Goal: Information Seeking & Learning: Learn about a topic

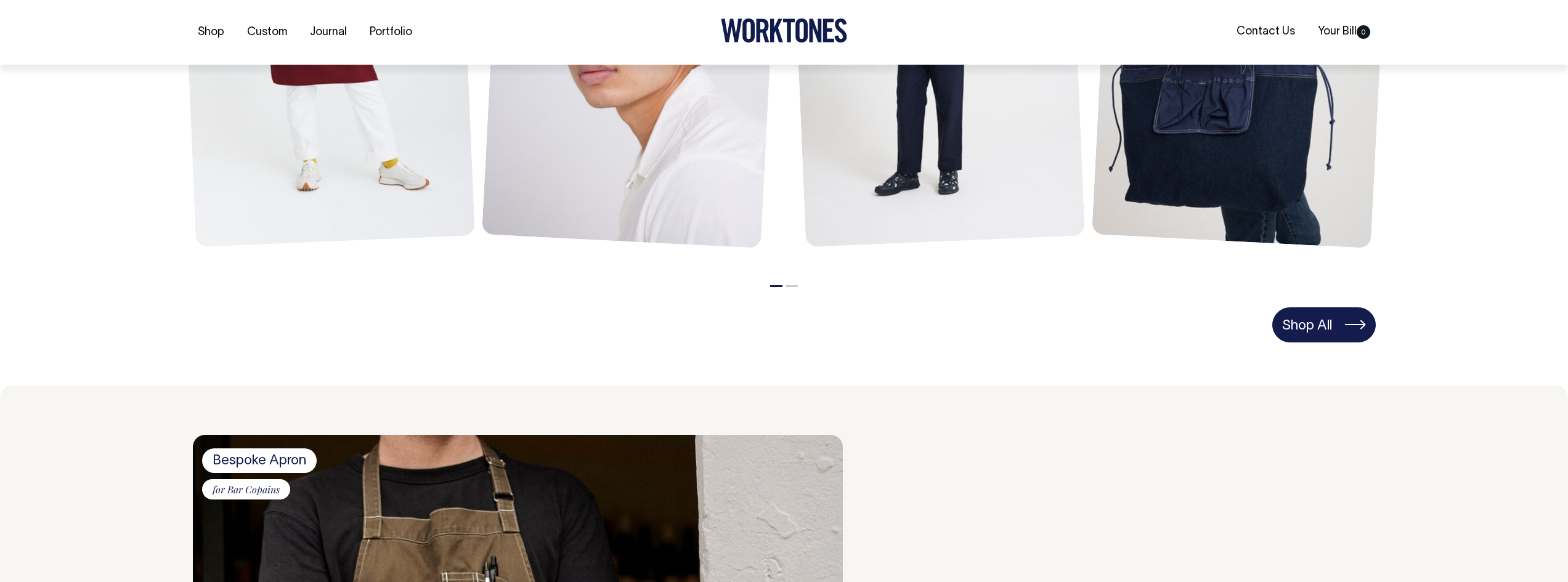
scroll to position [801, 0]
click at [1315, 326] on link "Shop All" at bounding box center [1324, 323] width 103 height 34
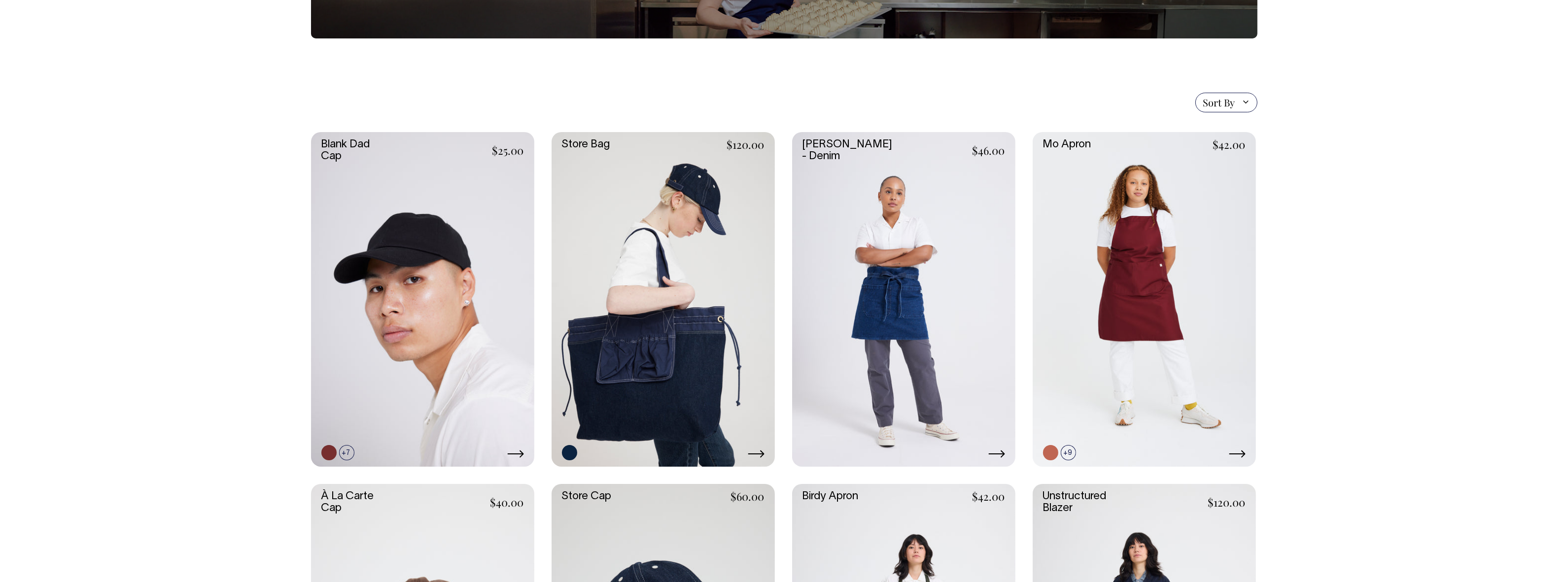
scroll to position [160, 0]
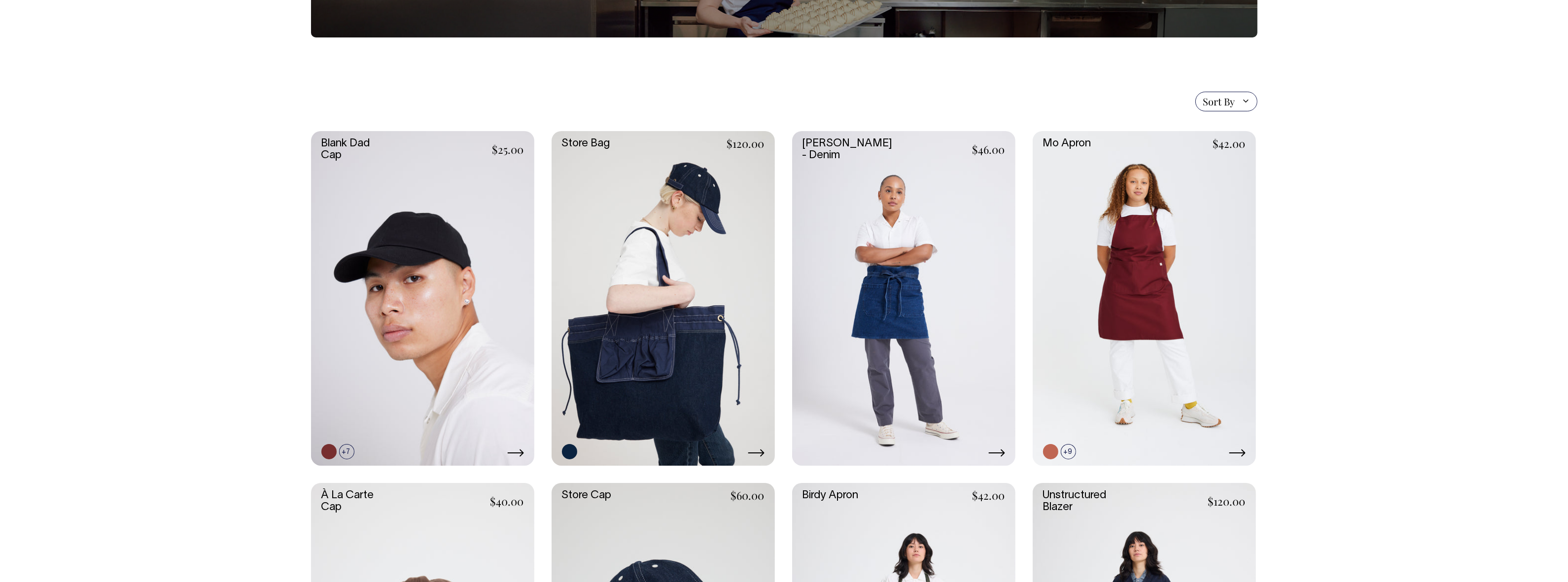
click at [707, 301] on link at bounding box center [663, 298] width 223 height 335
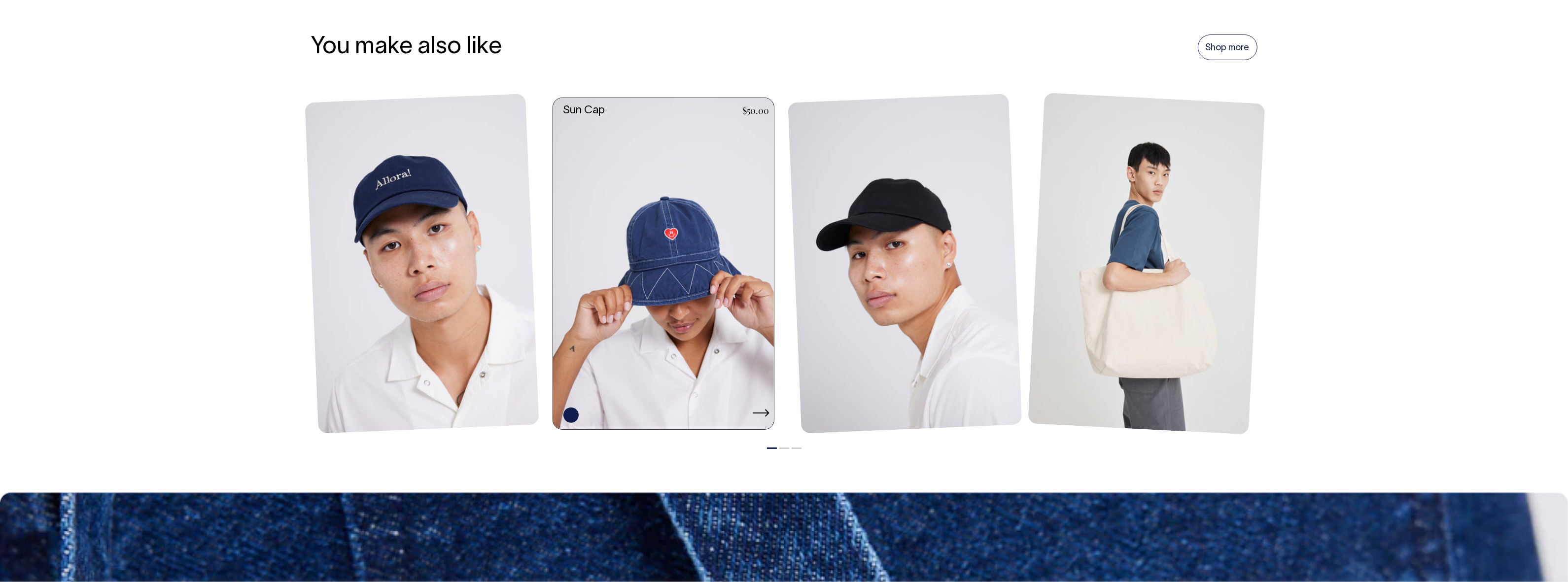
scroll to position [801, 0]
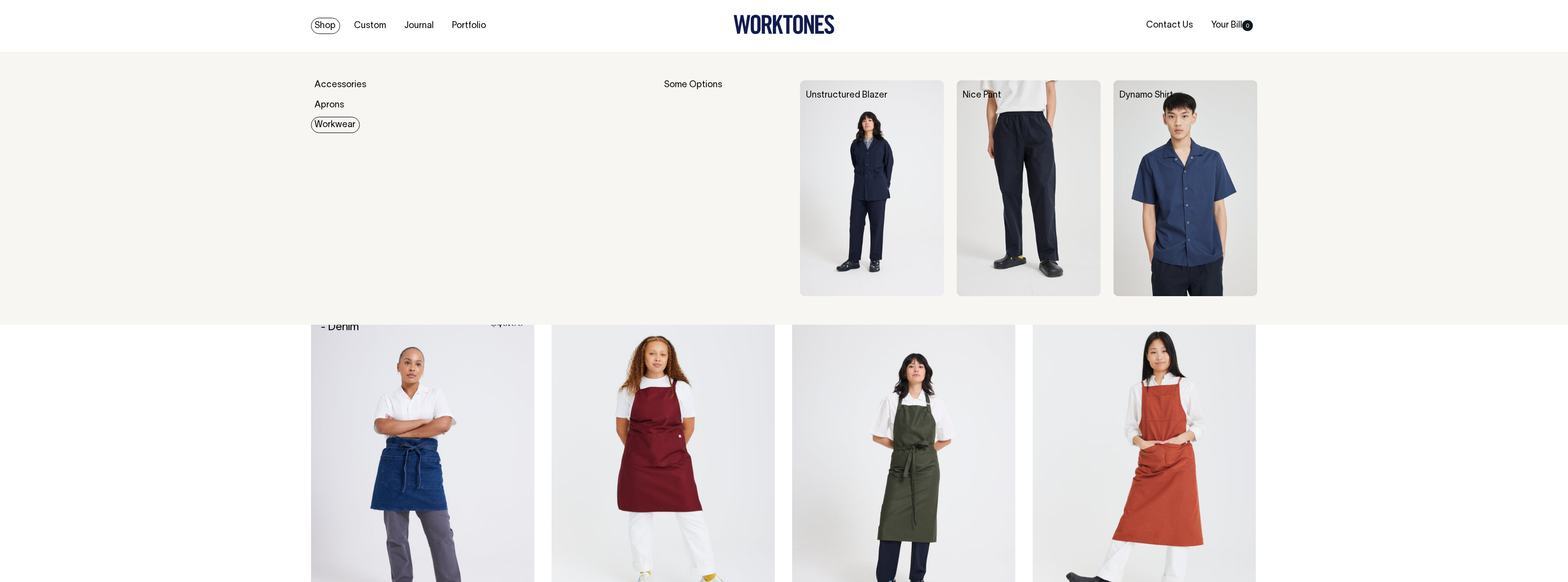
click at [325, 124] on link "Workwear" at bounding box center [335, 125] width 49 height 16
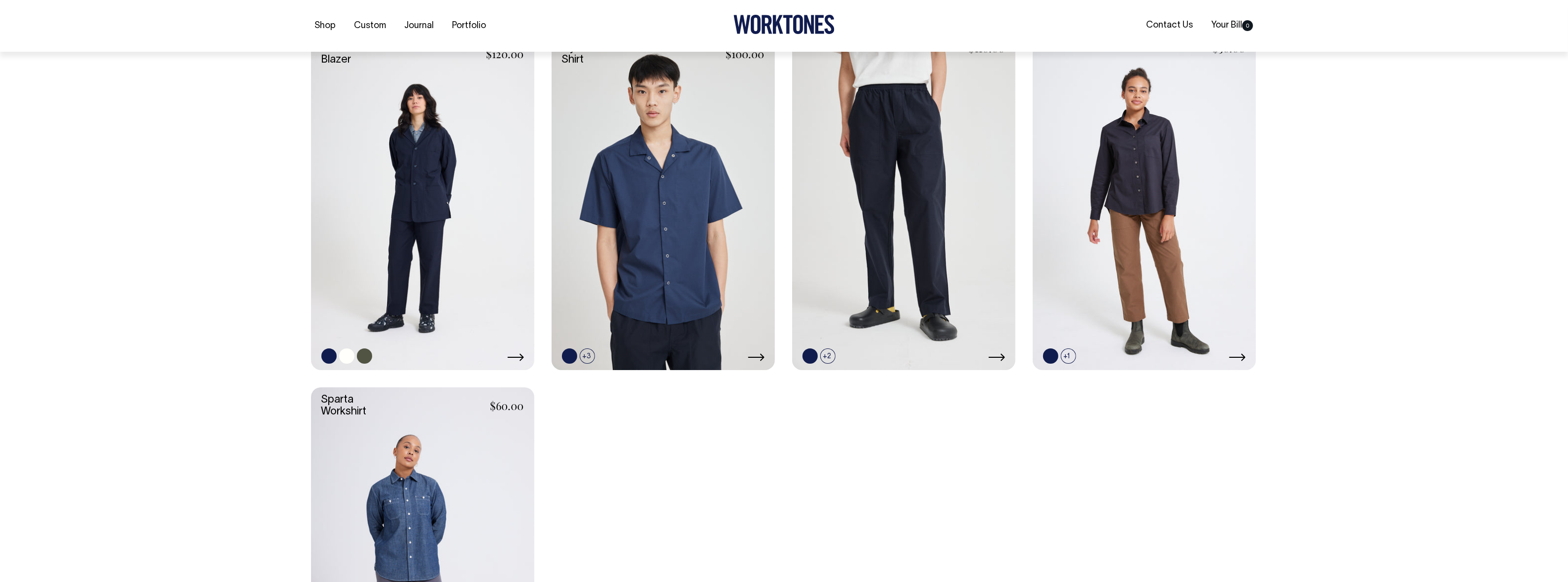
click at [405, 234] on link at bounding box center [422, 203] width 223 height 335
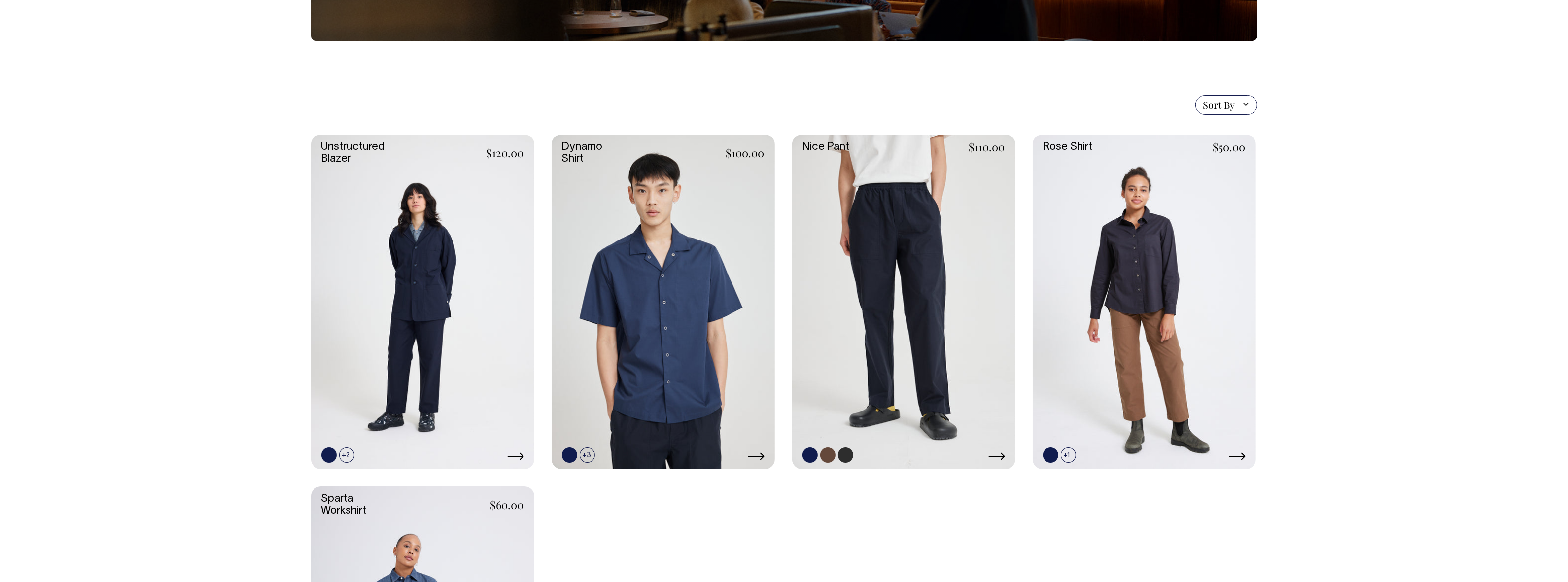
scroll to position [188, 0]
click at [900, 309] on link at bounding box center [903, 302] width 223 height 335
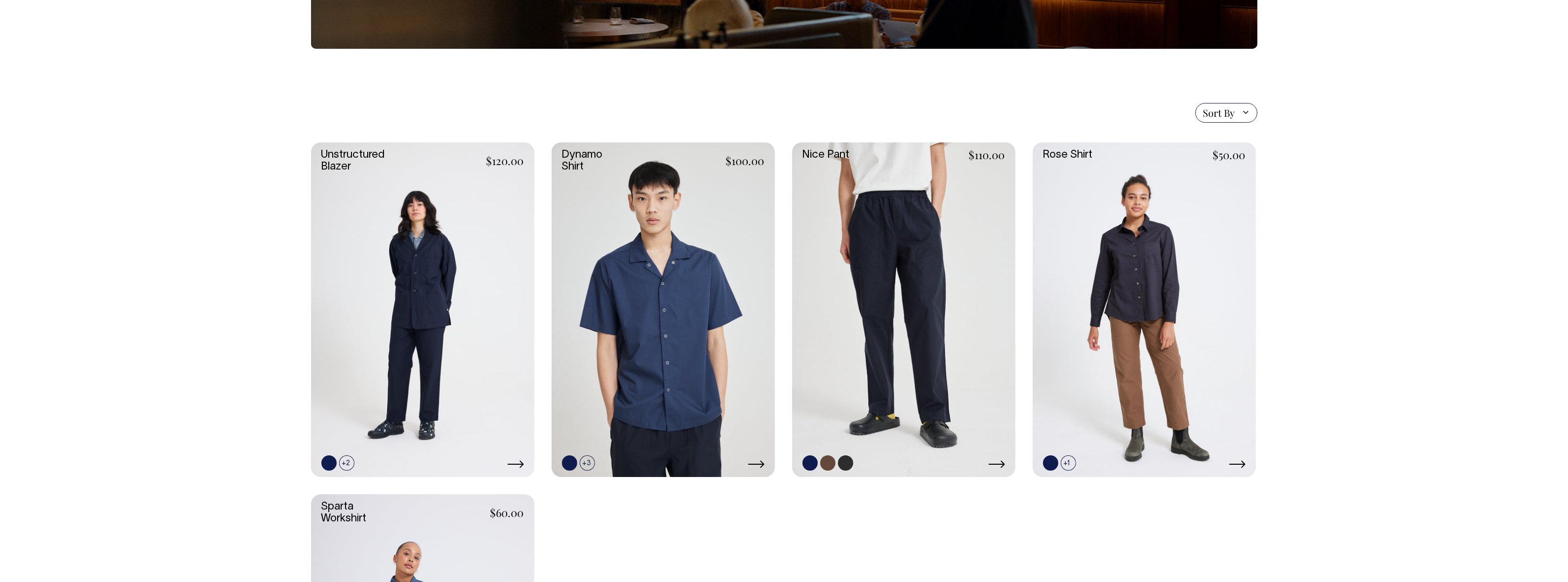
click at [930, 265] on link at bounding box center [903, 310] width 223 height 335
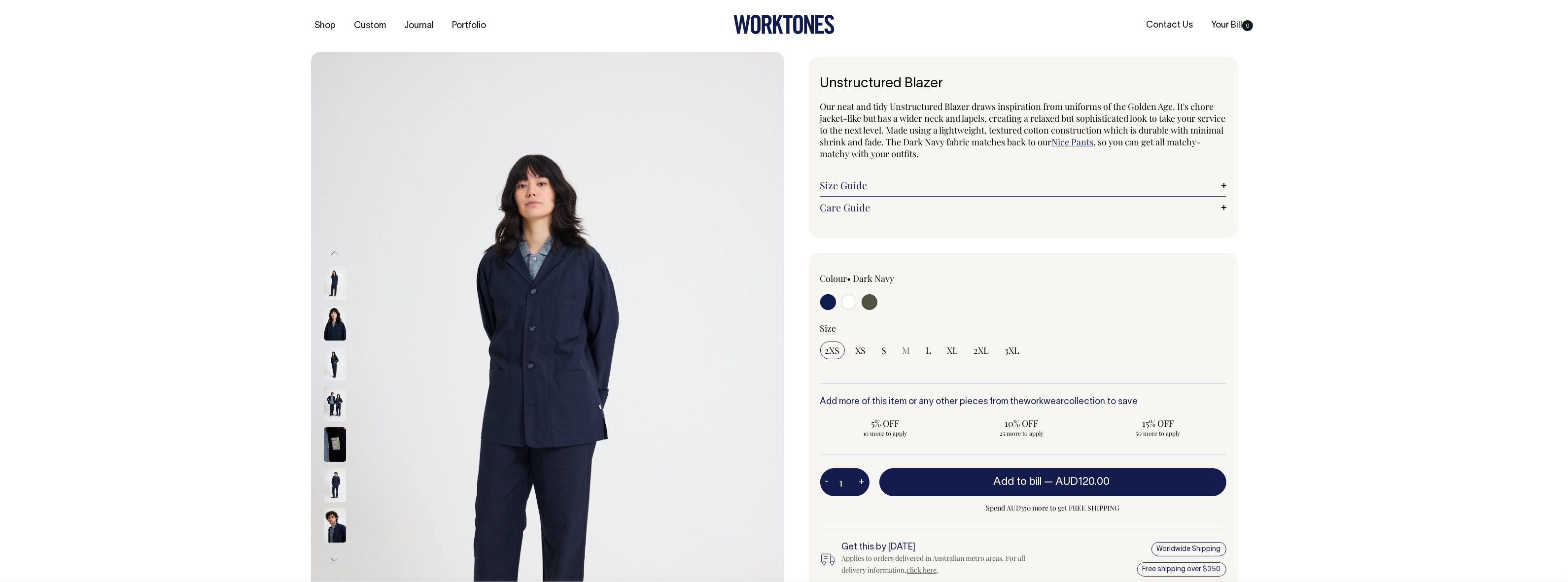
click at [861, 300] on div at bounding box center [901, 303] width 163 height 18
click at [867, 301] on input "radio" at bounding box center [870, 302] width 16 height 16
radio input "true"
select select "Olive"
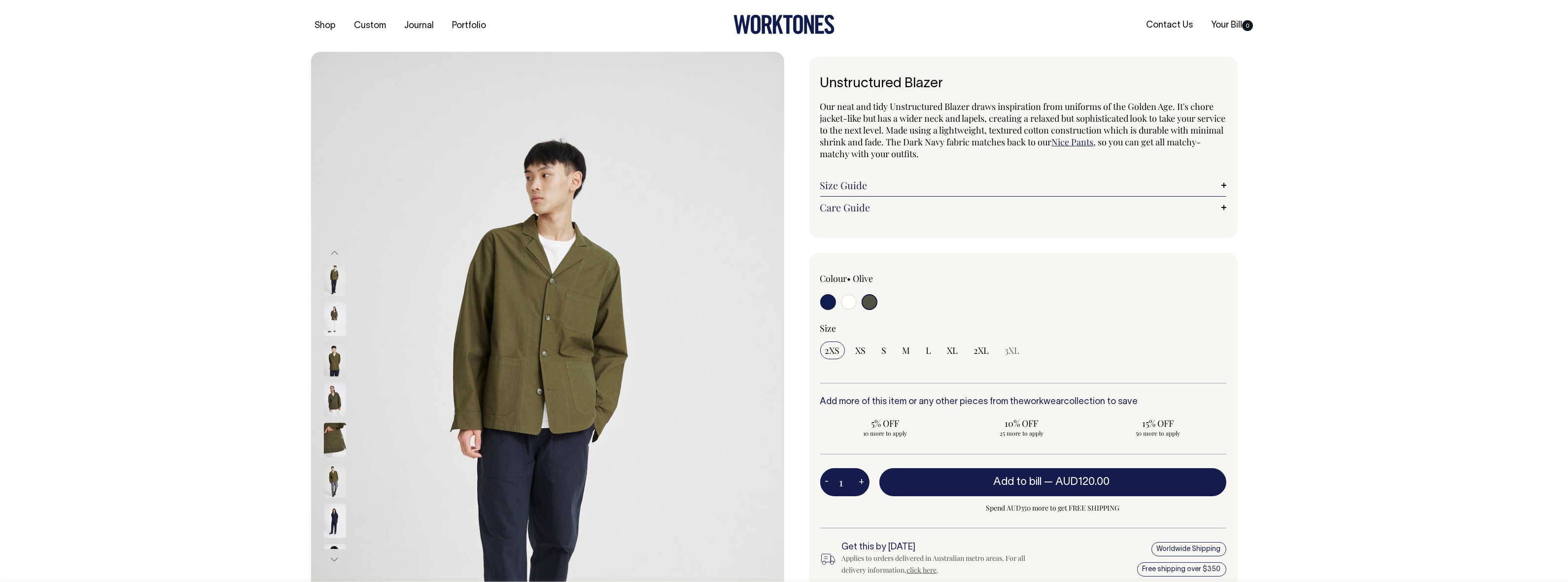
click at [846, 304] on input "radio" at bounding box center [849, 302] width 16 height 16
radio input "true"
select select "Off-White"
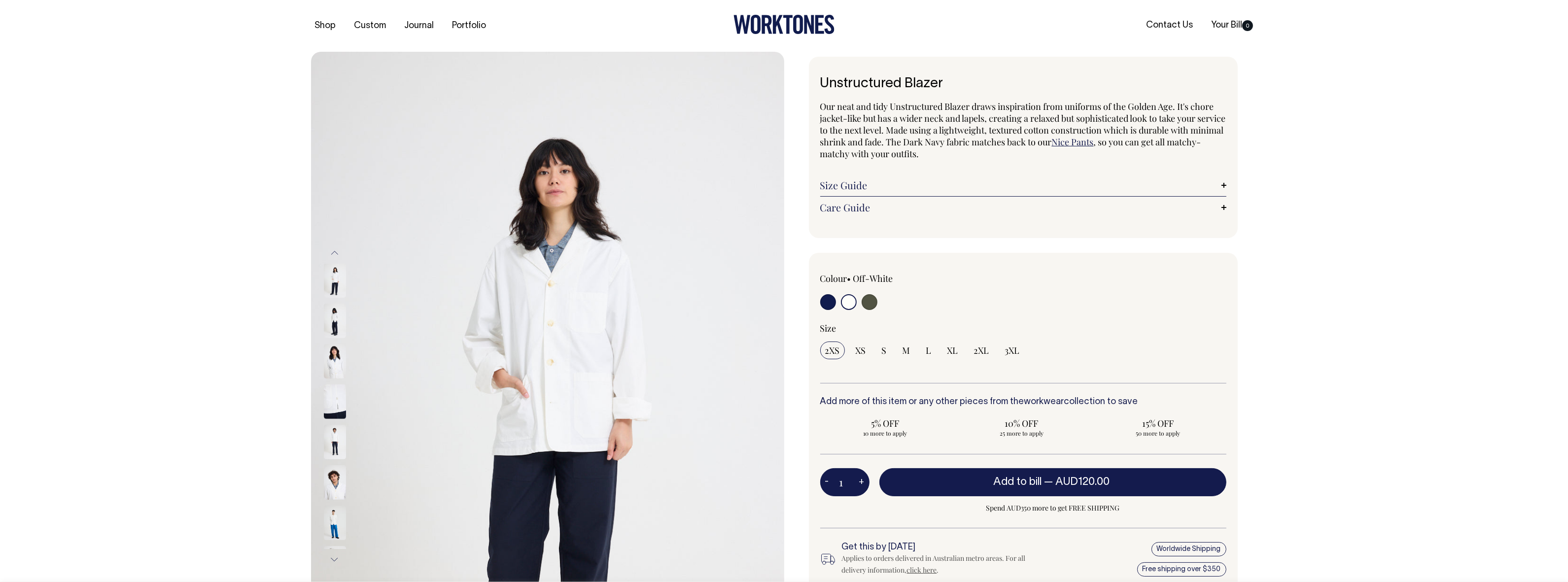
click at [338, 447] on img at bounding box center [335, 442] width 22 height 35
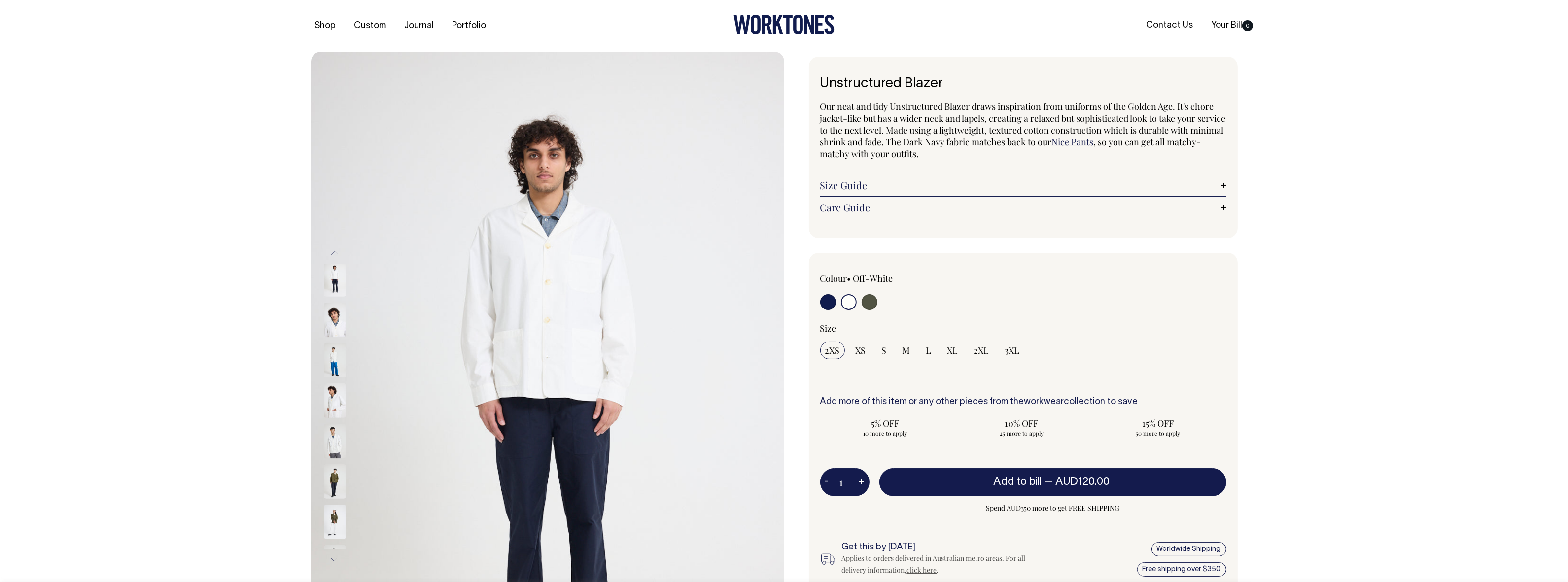
click at [870, 301] on input "radio" at bounding box center [870, 302] width 16 height 16
radio input "true"
select select "Olive"
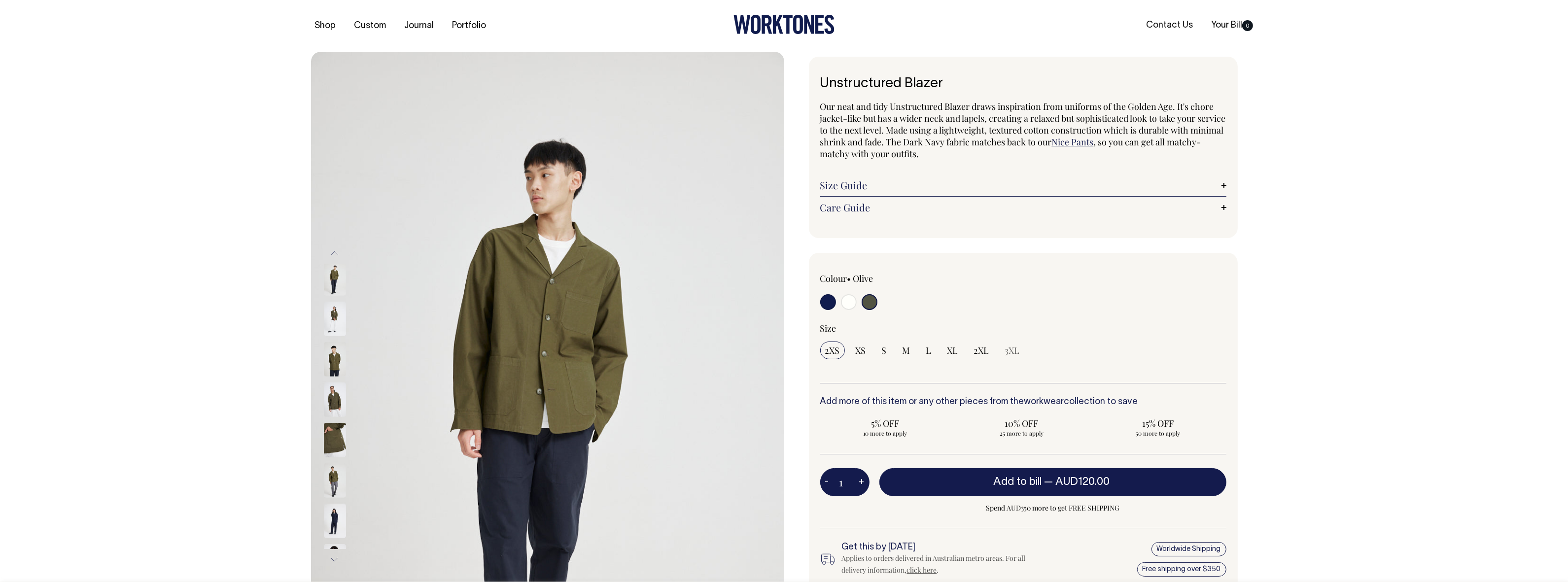
click at [831, 302] on input "radio" at bounding box center [828, 302] width 16 height 16
radio input "true"
select select "Dark Navy"
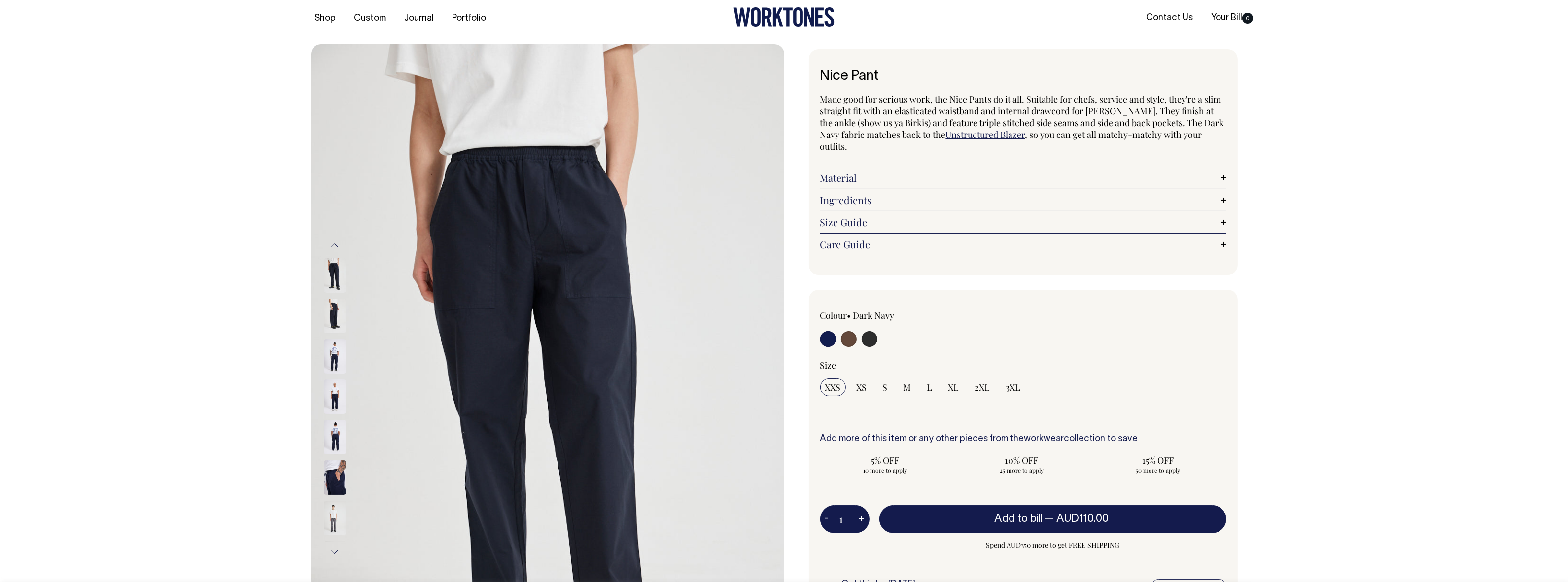
scroll to position [4, 0]
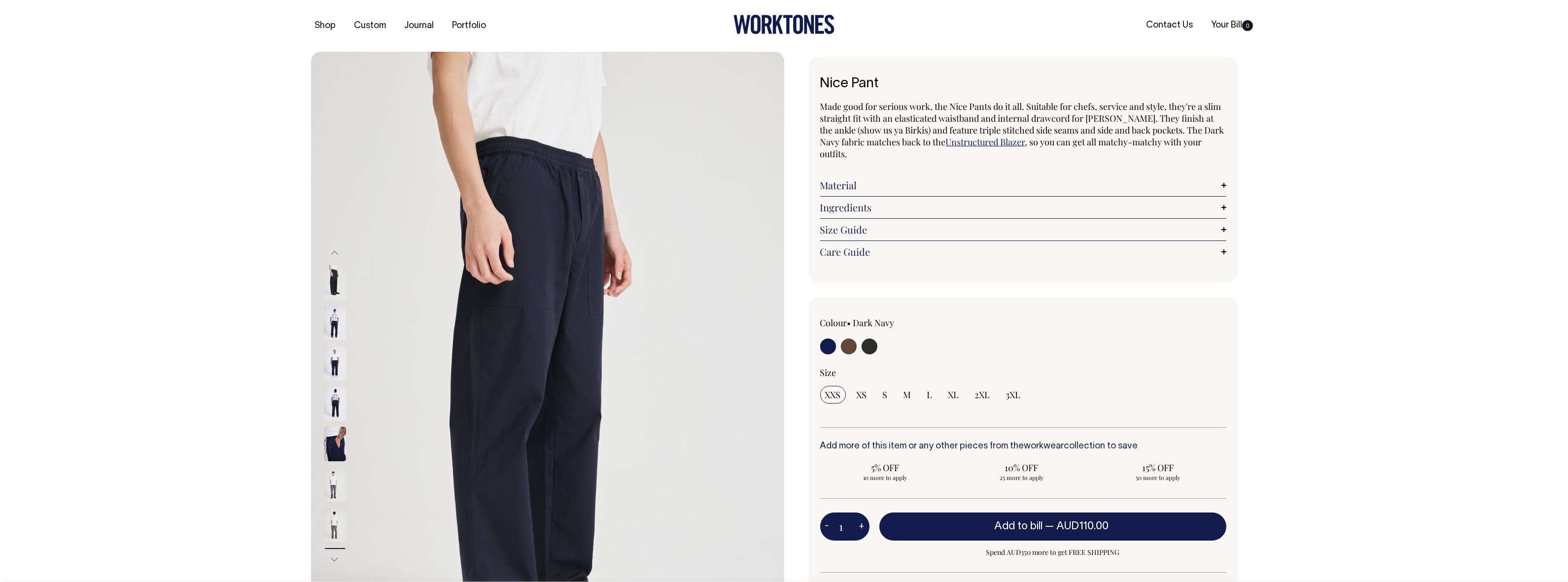
click at [343, 457] on img at bounding box center [335, 444] width 22 height 35
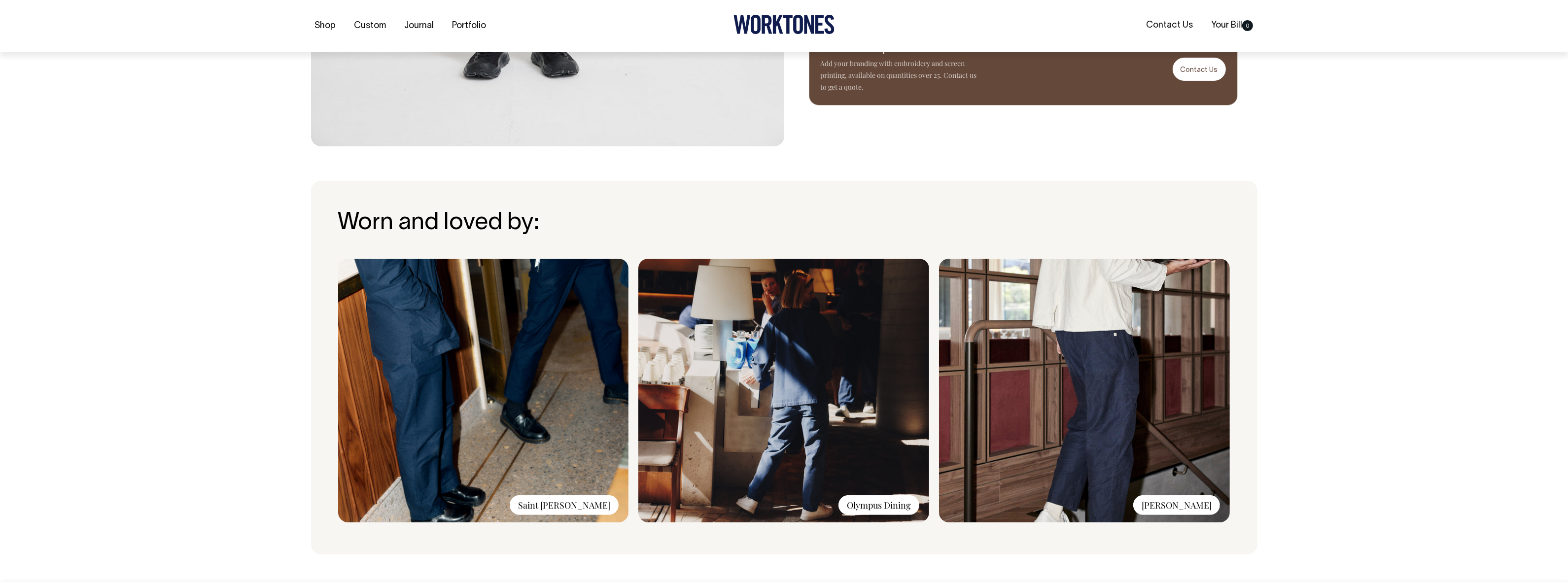
scroll to position [616, 0]
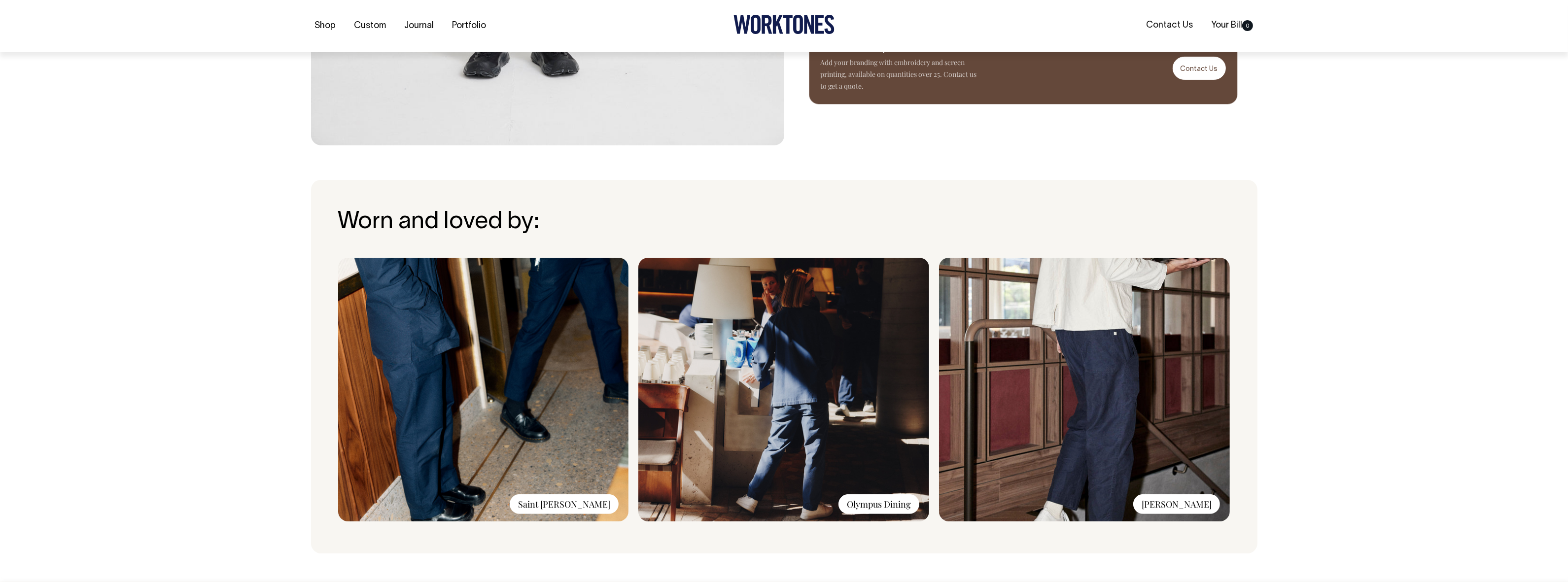
click at [775, 470] on img at bounding box center [784, 390] width 291 height 264
click at [1136, 354] on img at bounding box center [1085, 390] width 291 height 264
drag, startPoint x: 1200, startPoint y: 506, endPoint x: 1199, endPoint y: 499, distance: 7.1
click at [1200, 505] on div "[PERSON_NAME]" at bounding box center [1177, 504] width 87 height 19
